Goal: Information Seeking & Learning: Understand process/instructions

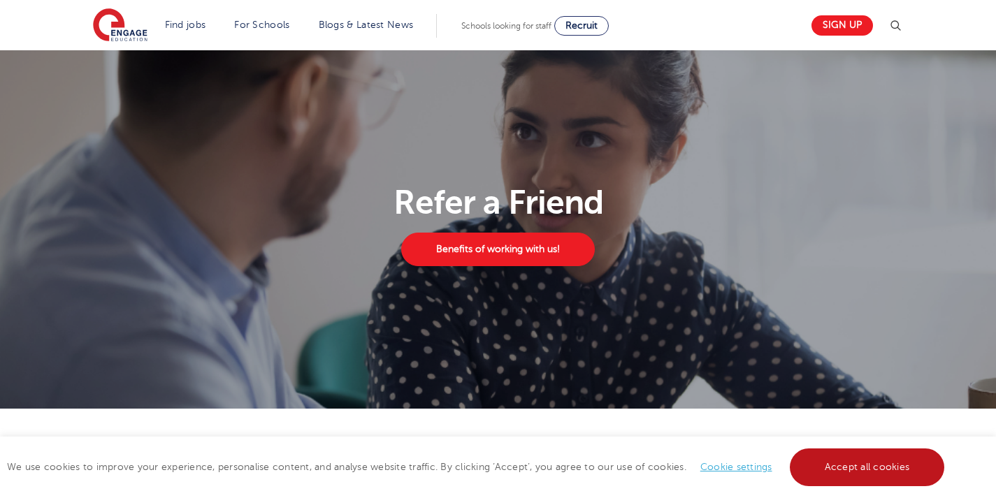
click at [826, 463] on link "Accept all cookies" at bounding box center [867, 468] width 155 height 38
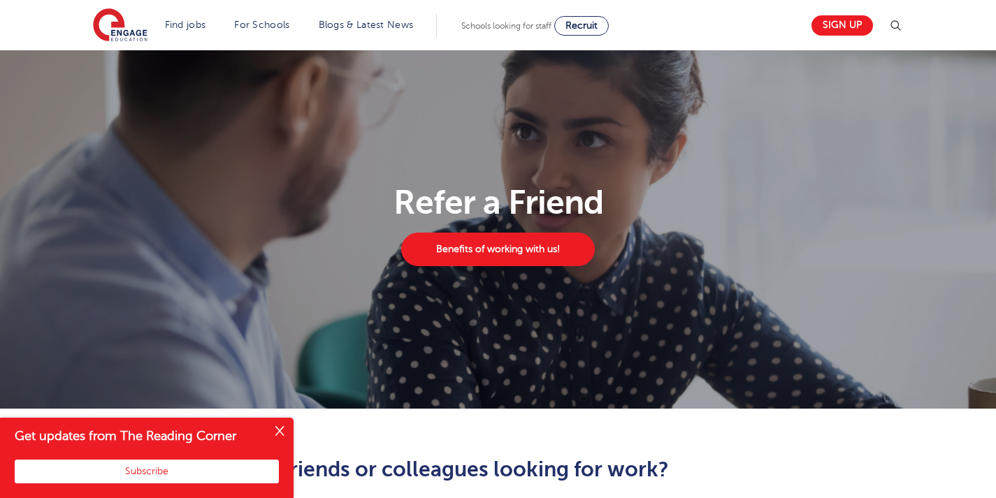
click at [282, 429] on button "Close" at bounding box center [280, 432] width 28 height 28
